Goal: Find specific page/section: Find specific page/section

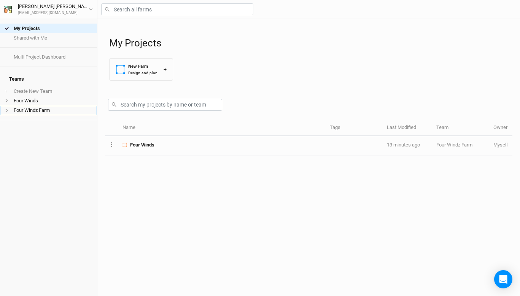
click at [60, 108] on li "Four Windz Farm" at bounding box center [48, 111] width 97 height 10
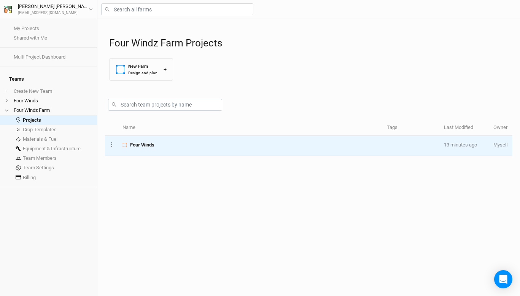
click at [139, 143] on span "Four Winds" at bounding box center [142, 144] width 24 height 7
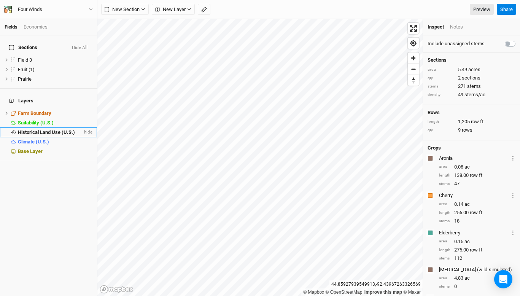
click at [60, 129] on span "Historical Land Use (U.S.)" at bounding box center [46, 132] width 57 height 6
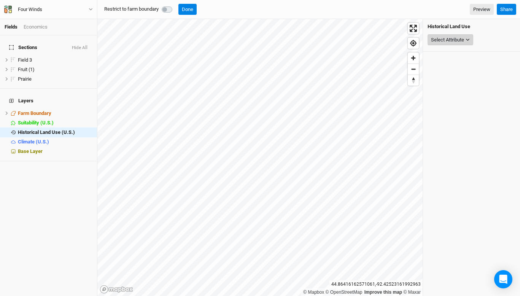
click at [466, 41] on icon "button" at bounding box center [467, 40] width 4 height 4
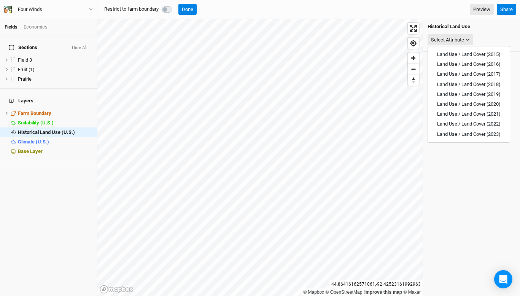
click at [465, 47] on div "Land Use / Land Cover (2015) Land Use / Land Cover (2016) Land Use / Land Cover…" at bounding box center [468, 94] width 83 height 97
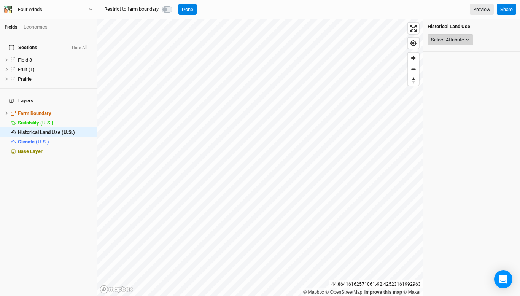
click at [466, 41] on icon "button" at bounding box center [467, 40] width 4 height 4
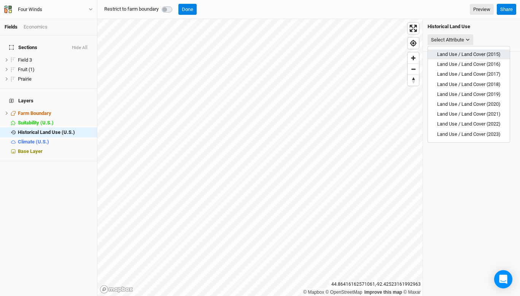
click at [463, 54] on span "Land Use / Land Cover (2015)" at bounding box center [468, 54] width 63 height 6
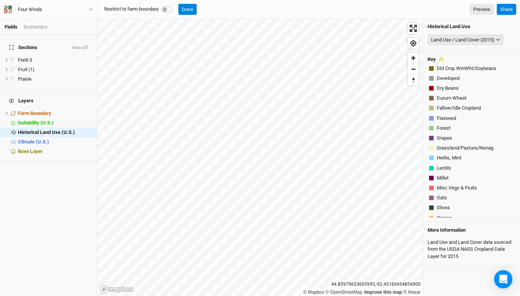
scroll to position [148, 0]
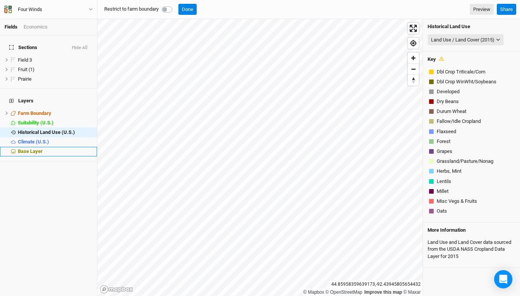
click at [21, 148] on span "Base Layer" at bounding box center [30, 151] width 25 height 6
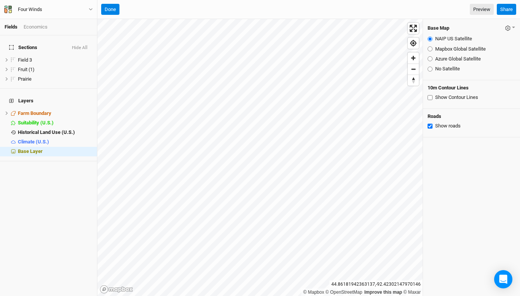
click at [430, 49] on input "Mapbox Global Satellite" at bounding box center [429, 48] width 5 height 5
radio input "true"
click at [87, 137] on span "hide" at bounding box center [88, 142] width 10 height 10
click at [77, 148] on div "Base Layer" at bounding box center [55, 151] width 75 height 6
click at [429, 38] on input "NAIP US Satellite" at bounding box center [429, 38] width 5 height 5
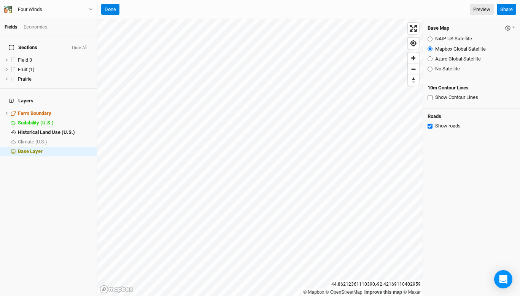
radio input "true"
click at [14, 75] on label at bounding box center [14, 79] width 10 height 10
click at [14, 76] on input "checkbox" at bounding box center [13, 78] width 5 height 5
checkbox input "true"
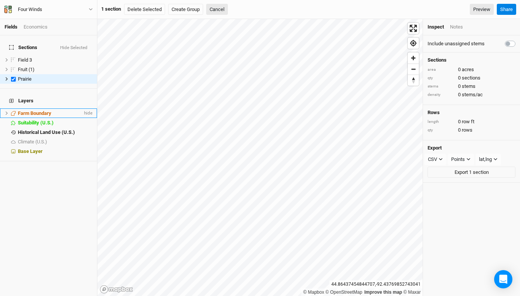
click at [45, 110] on span "Farm Boundary" at bounding box center [34, 113] width 33 height 6
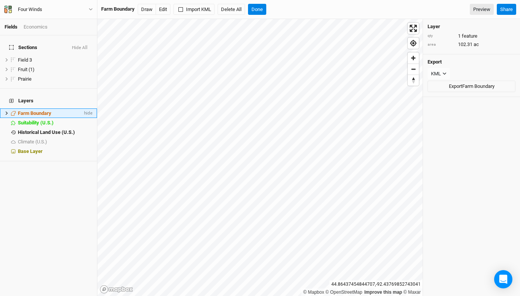
click at [45, 110] on span "Farm Boundary" at bounding box center [34, 113] width 33 height 6
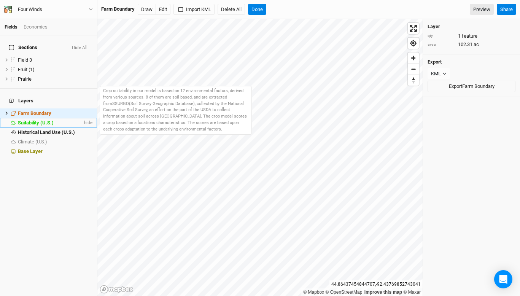
click at [40, 120] on span "Suitability (U.S.)" at bounding box center [36, 123] width 36 height 6
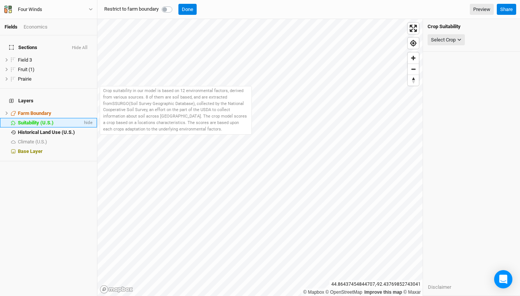
click at [40, 120] on span "Suitability (U.S.)" at bounding box center [36, 123] width 36 height 6
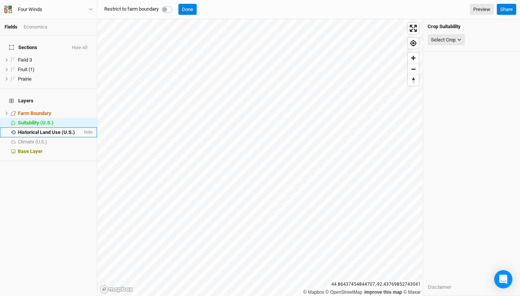
click at [39, 129] on span "Historical Land Use (U.S.)" at bounding box center [46, 132] width 57 height 6
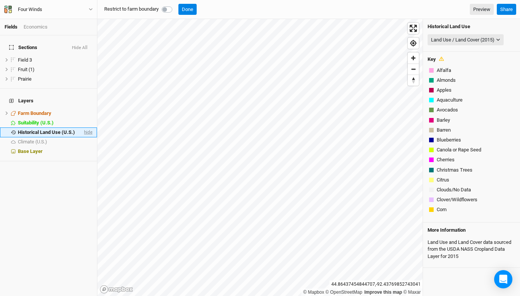
click at [87, 127] on span "hide" at bounding box center [88, 132] width 10 height 10
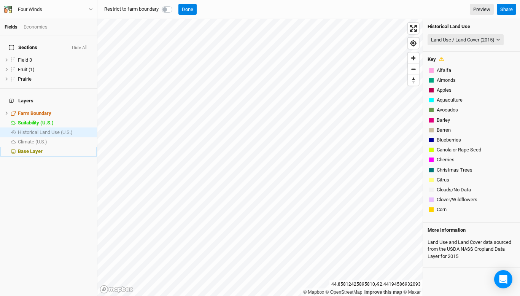
click at [30, 148] on span "Base Layer" at bounding box center [30, 151] width 25 height 6
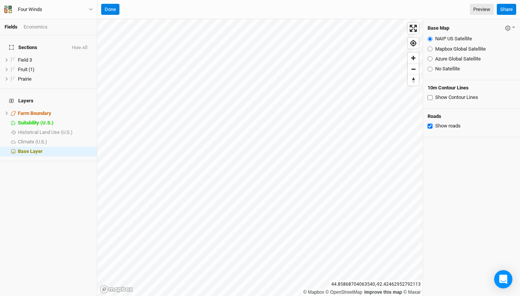
click at [428, 57] on input "Azure Global Satellite" at bounding box center [429, 58] width 5 height 5
radio input "true"
click at [429, 58] on input "Azure Global Satellite" at bounding box center [429, 58] width 5 height 5
click at [429, 48] on input "Mapbox Global Satellite" at bounding box center [429, 48] width 5 height 5
radio input "true"
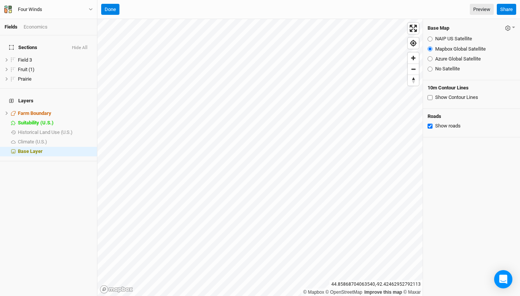
click at [428, 38] on input "NAIP US Satellite" at bounding box center [429, 38] width 5 height 5
radio input "true"
click at [430, 97] on input "Show Contour Lines" at bounding box center [429, 97] width 5 height 5
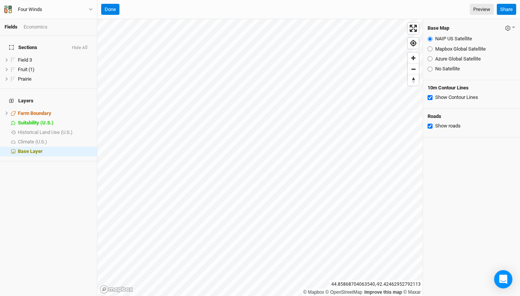
click at [430, 97] on input "Show Contour Lines" at bounding box center [429, 97] width 5 height 5
checkbox input "false"
click at [38, 27] on div "Economics" at bounding box center [36, 27] width 24 height 7
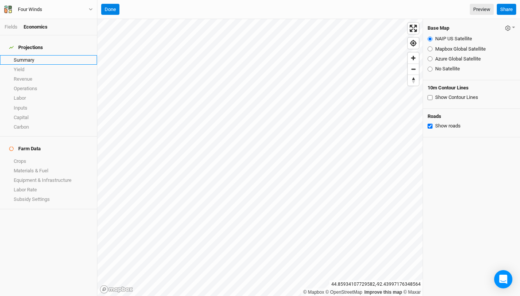
click at [21, 55] on link "Summary" at bounding box center [48, 60] width 97 height 10
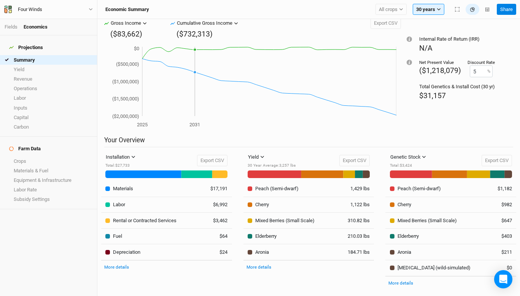
scroll to position [25, 0]
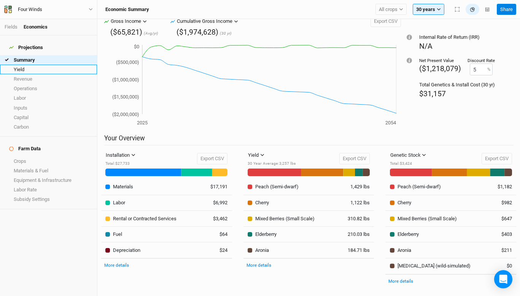
click at [34, 68] on link "Yield" at bounding box center [48, 70] width 97 height 10
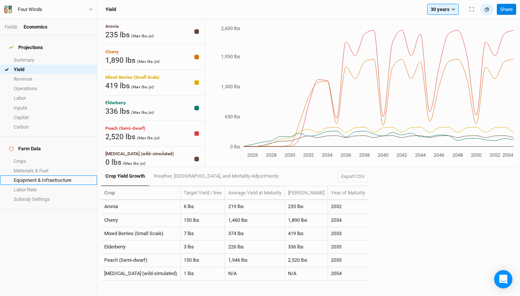
click at [45, 175] on link "Equipment & Infrastructure" at bounding box center [48, 180] width 97 height 10
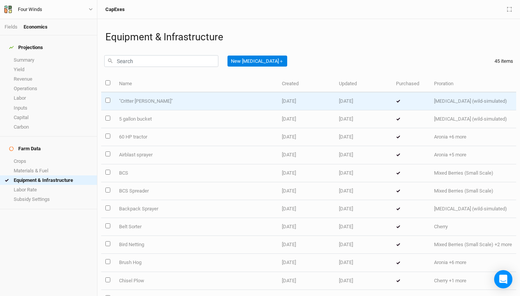
click at [107, 100] on input "select this item" at bounding box center [107, 100] width 5 height 5
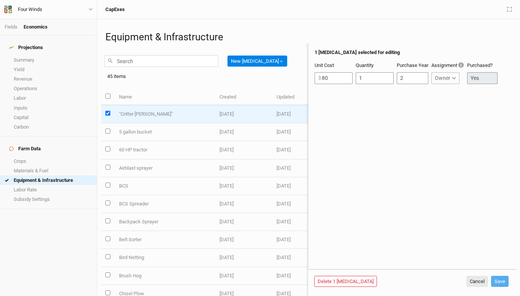
click at [106, 111] on input "select this item" at bounding box center [107, 113] width 5 height 5
checkbox input "false"
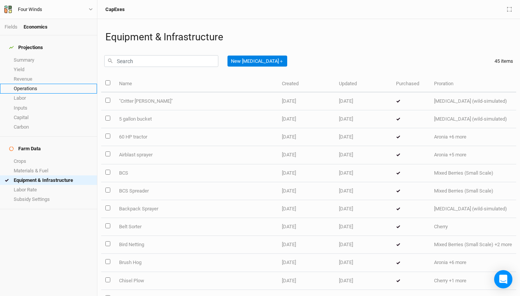
click at [29, 84] on link "Operations" at bounding box center [48, 89] width 97 height 10
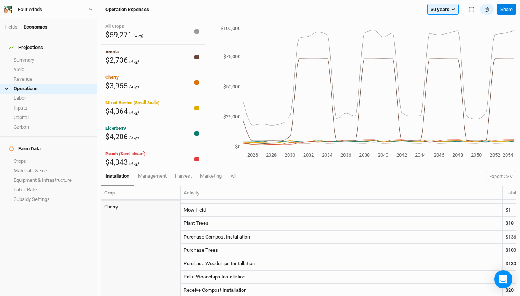
scroll to position [416, 0]
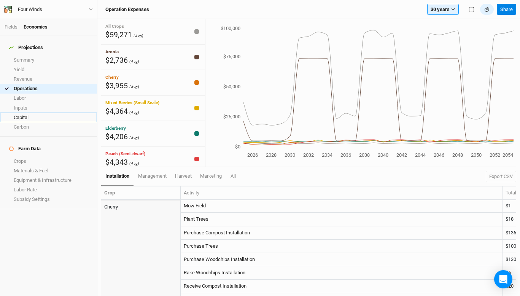
click at [30, 114] on link "Capital" at bounding box center [48, 118] width 97 height 10
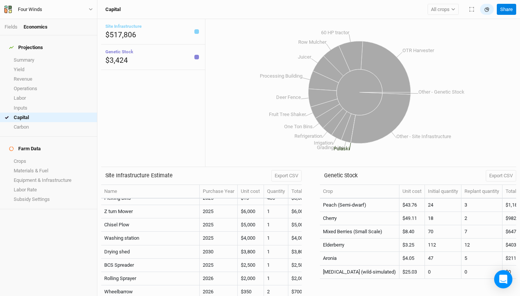
scroll to position [290, 0]
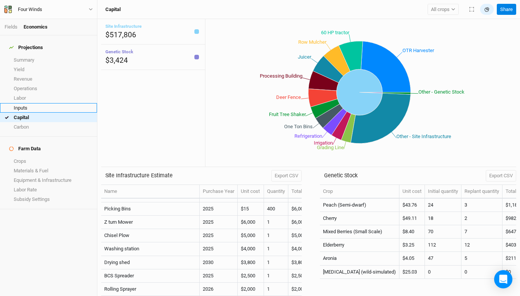
click at [32, 103] on link "Inputs" at bounding box center [48, 108] width 97 height 10
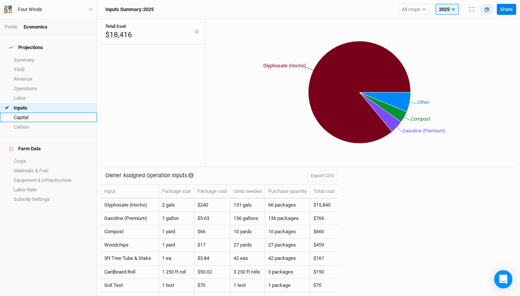
click at [41, 114] on link "Capital" at bounding box center [48, 118] width 97 height 10
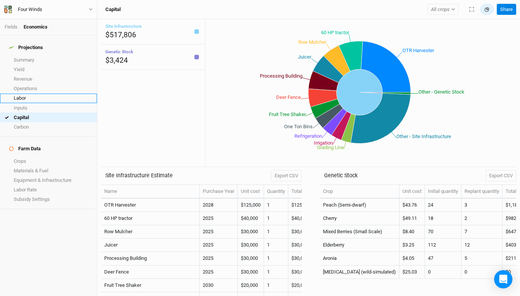
click at [40, 95] on link "Labor" at bounding box center [48, 99] width 97 height 10
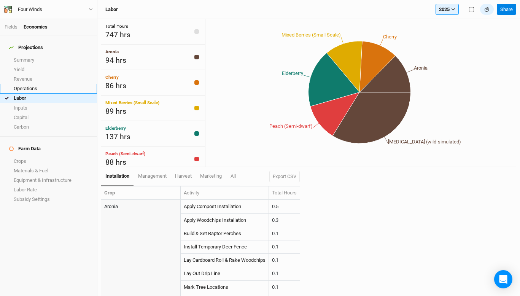
click at [40, 85] on link "Operations" at bounding box center [48, 89] width 97 height 10
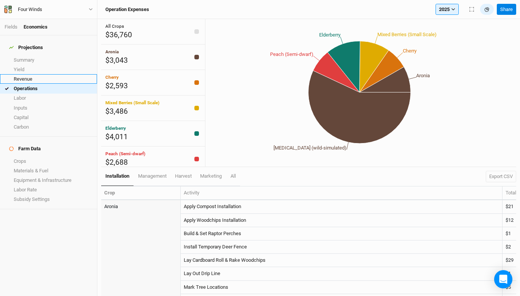
click at [40, 74] on link "Revenue" at bounding box center [48, 79] width 97 height 10
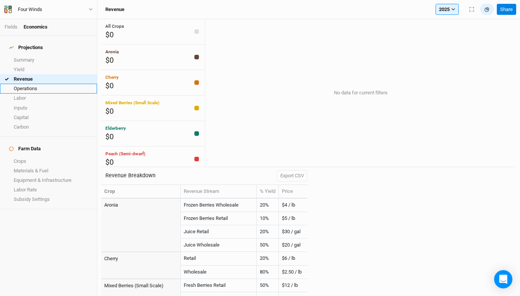
click at [36, 84] on link "Operations" at bounding box center [48, 89] width 97 height 10
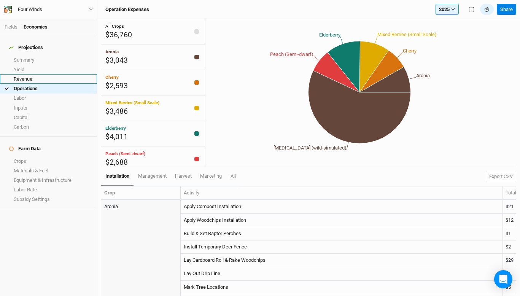
click at [35, 75] on link "Revenue" at bounding box center [48, 79] width 97 height 10
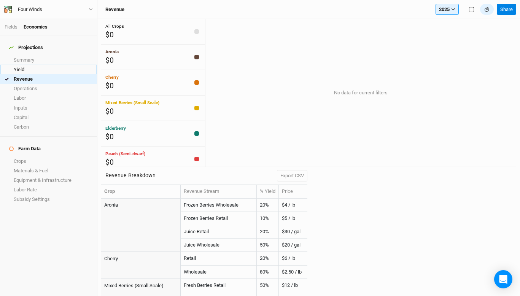
click at [33, 65] on link "Yield" at bounding box center [48, 70] width 97 height 10
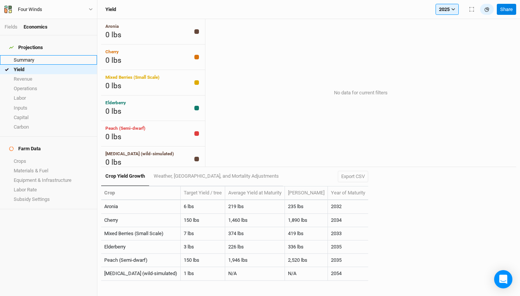
click at [31, 55] on link "Summary" at bounding box center [48, 60] width 97 height 10
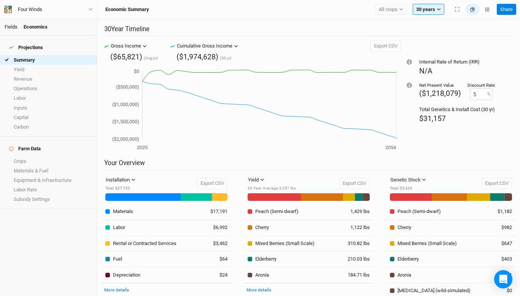
click at [13, 28] on link "Fields" at bounding box center [11, 27] width 13 height 6
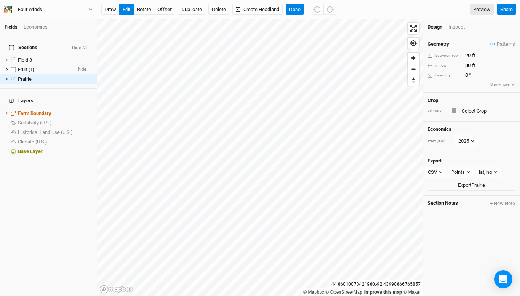
click at [26, 67] on span "Fruit (1)" at bounding box center [26, 70] width 17 height 6
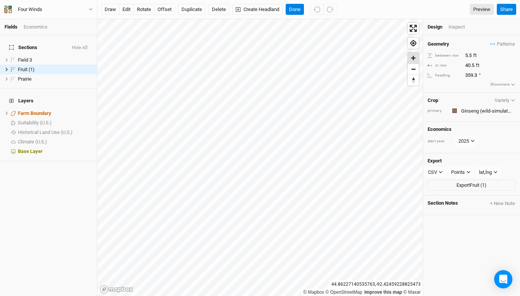
click at [414, 57] on span "Zoom in" at bounding box center [413, 57] width 11 height 11
click at [113, 11] on button "draw" at bounding box center [110, 9] width 18 height 11
click at [127, 11] on button "edit" at bounding box center [126, 9] width 15 height 11
click at [113, 11] on button "draw" at bounding box center [110, 9] width 18 height 11
click at [353, 8] on div "draw edit rotate offset Duplicate Delete Create Headland Cancel Preview" at bounding box center [297, 9] width 392 height 11
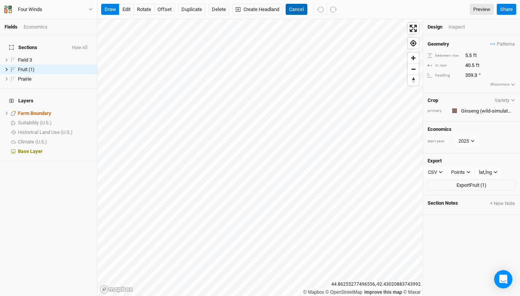
click at [295, 8] on button "Cancel" at bounding box center [297, 9] width 22 height 11
